Goal: Task Accomplishment & Management: Use online tool/utility

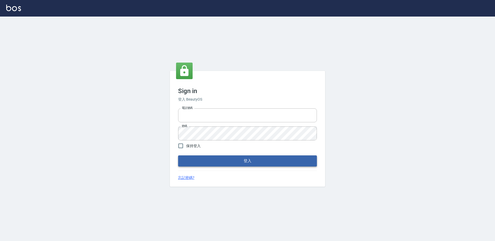
type input "27222158"
click at [312, 156] on button "登入" at bounding box center [247, 161] width 139 height 11
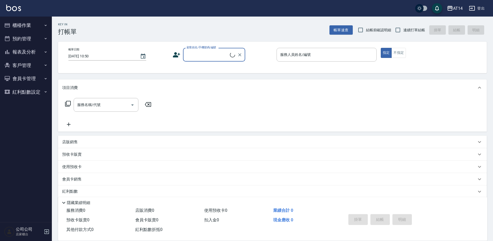
click at [16, 28] on button "櫃檯作業" at bounding box center [26, 25] width 48 height 13
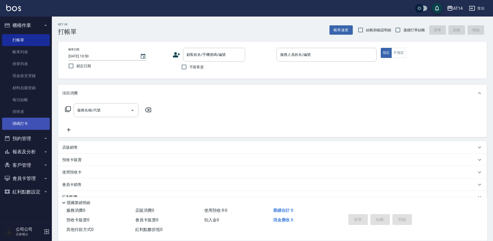
click at [34, 124] on link "掃碼打卡" at bounding box center [26, 124] width 48 height 12
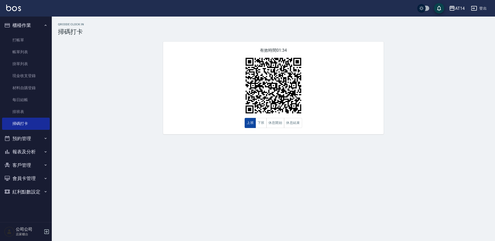
click at [251, 123] on button "上班" at bounding box center [250, 123] width 11 height 10
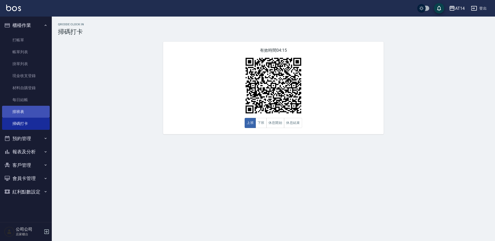
click at [45, 108] on link "排班表" at bounding box center [26, 112] width 48 height 12
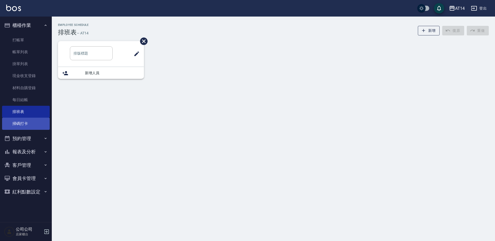
click at [20, 124] on link "掃碼打卡" at bounding box center [26, 124] width 48 height 12
